Goal: Task Accomplishment & Management: Complete application form

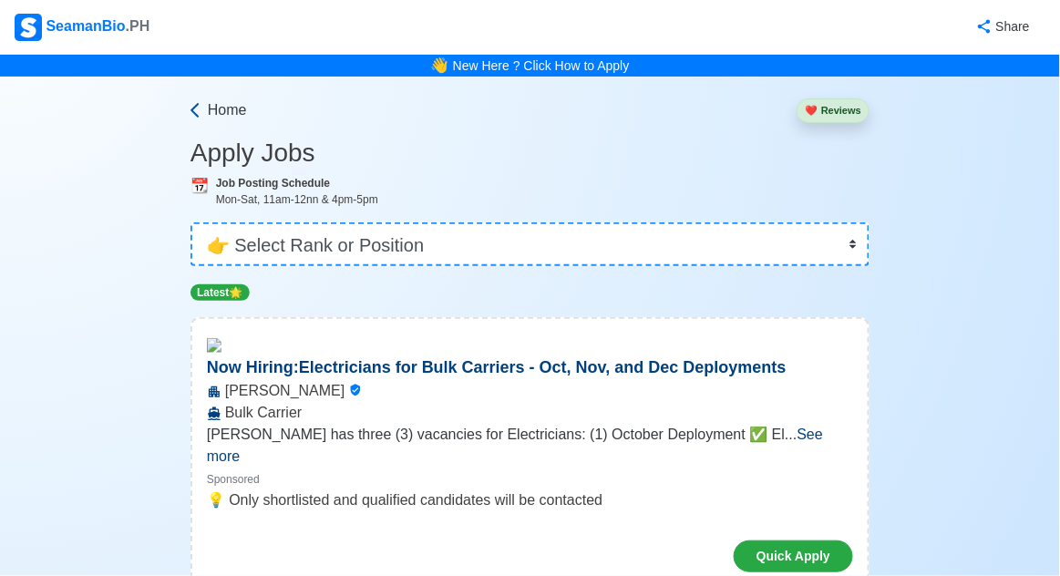
click at [207, 113] on link "Home" at bounding box center [216, 110] width 61 height 22
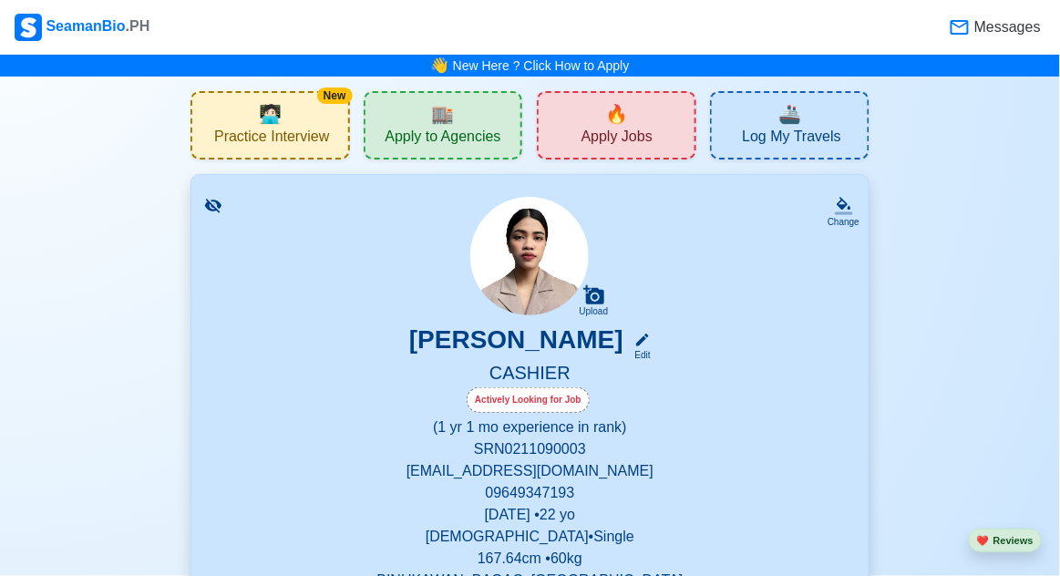
click at [583, 132] on span "Apply Jobs" at bounding box center [616, 139] width 71 height 23
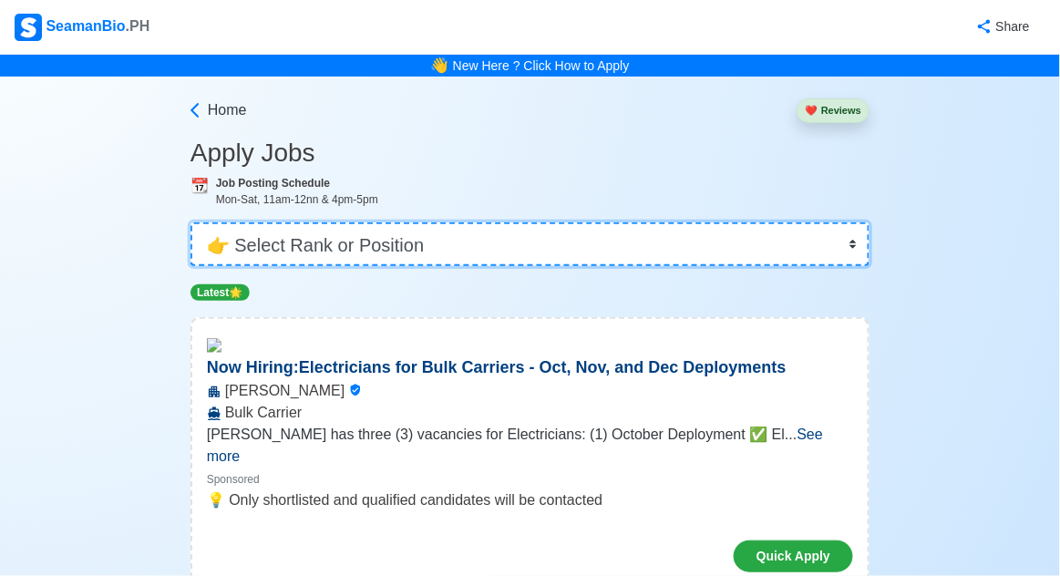
click at [293, 242] on select "👉 Select Rank or Position Master Chief Officer 2nd Officer 3rd Officer Junior O…" at bounding box center [529, 244] width 679 height 44
select select "Waiter"
click at [190, 222] on select "👉 Select Rank or Position Master Chief Officer 2nd Officer 3rd Officer Junior O…" at bounding box center [529, 244] width 679 height 44
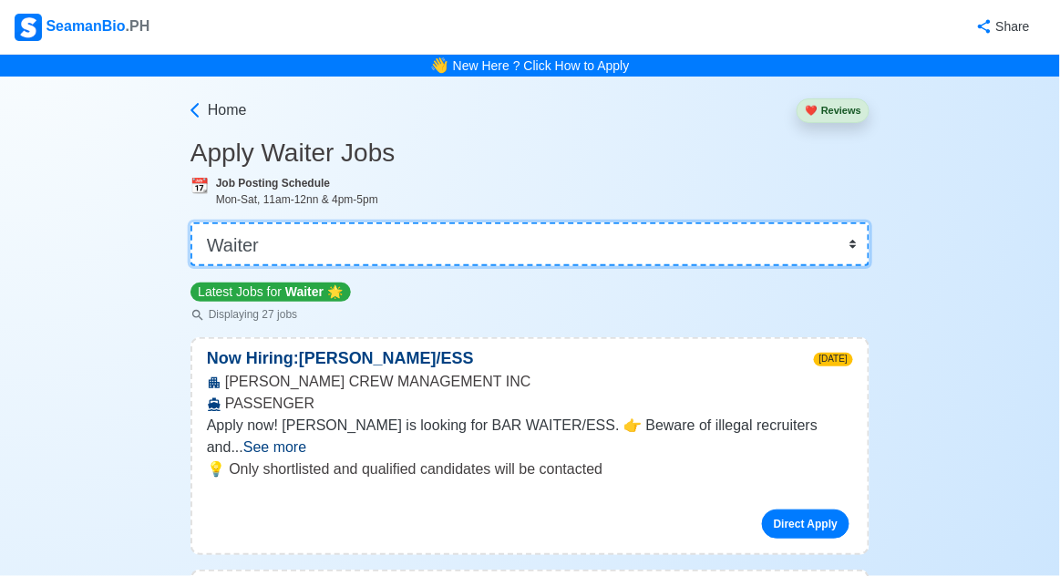
click at [243, 243] on select "👉 Select Rank or Position Master Chief Officer 2nd Officer 3rd Officer Junior O…" at bounding box center [529, 244] width 679 height 44
select select "[PERSON_NAME]"
click at [190, 222] on select "👉 Select Rank or Position Master Chief Officer 2nd Officer 3rd Officer Junior O…" at bounding box center [529, 244] width 679 height 44
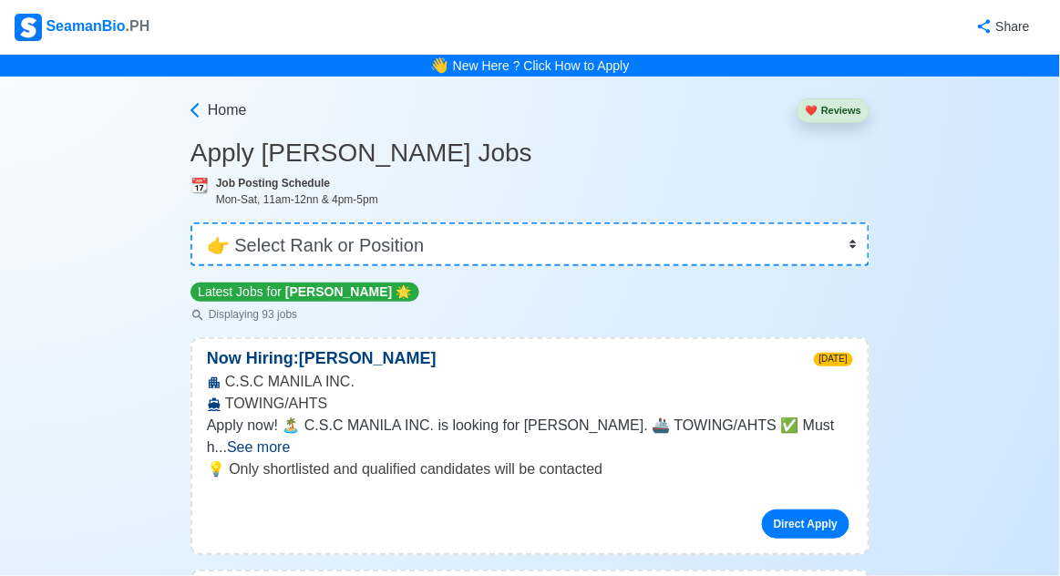
click at [290, 439] on span "See more" at bounding box center [258, 446] width 63 height 15
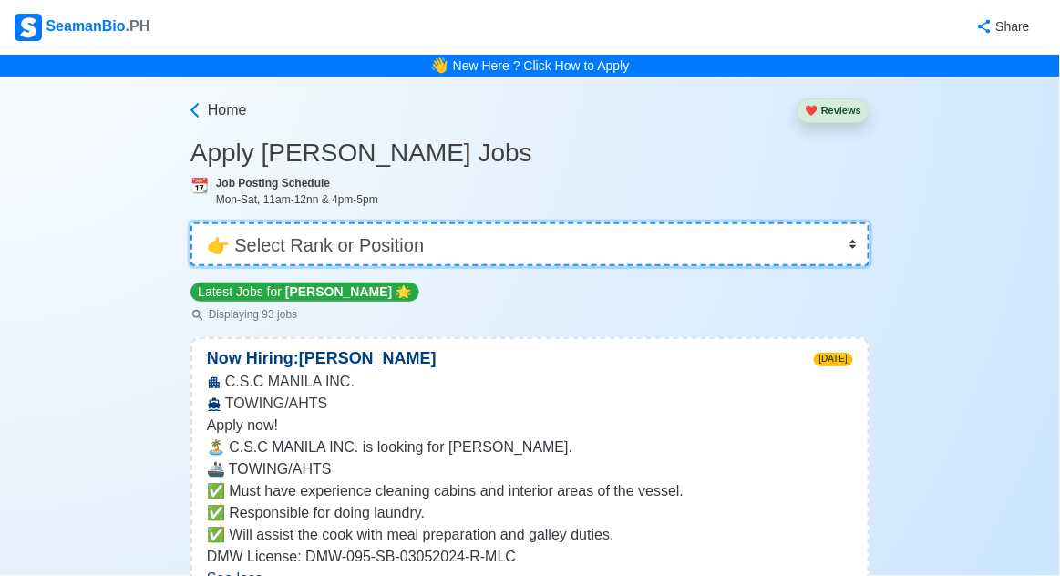
click at [291, 242] on select "👉 Select Rank or Position Master Chief Officer 2nd Officer 3rd Officer Junior O…" at bounding box center [529, 244] width 679 height 44
select select "Waiter"
click at [190, 222] on select "👉 Select Rank or Position Master Chief Officer 2nd Officer 3rd Officer Junior O…" at bounding box center [529, 244] width 679 height 44
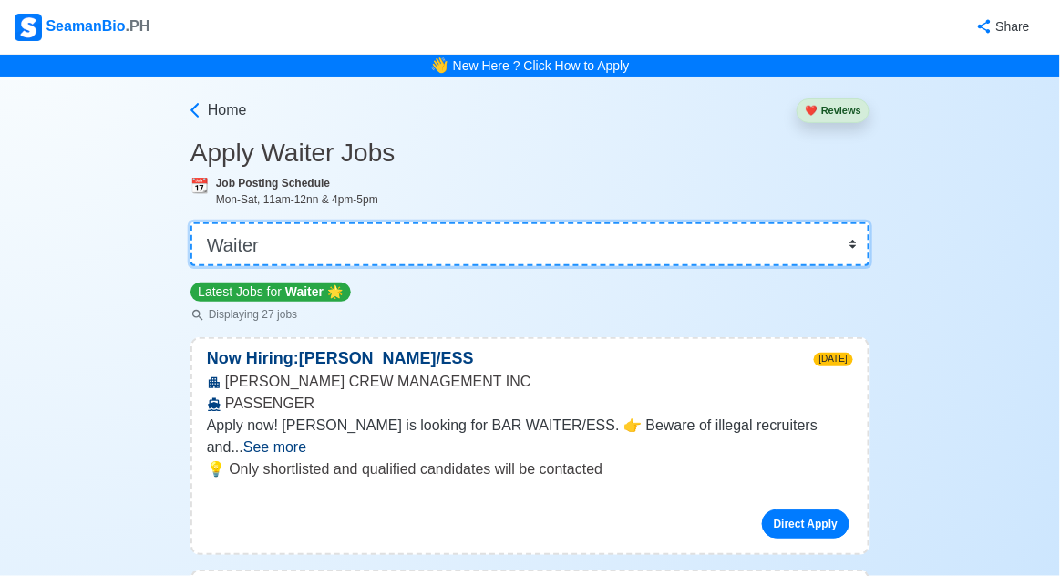
scroll to position [73, 0]
click at [212, 244] on select "👉 Select Rank or Position Master Chief Officer 2nd Officer 3rd Officer Junior O…" at bounding box center [529, 244] width 679 height 44
select select "Others"
click at [190, 222] on select "👉 Select Rank or Position Master Chief Officer 2nd Officer 3rd Officer Junior O…" at bounding box center [529, 244] width 679 height 44
